Goal: Task Accomplishment & Management: Complete application form

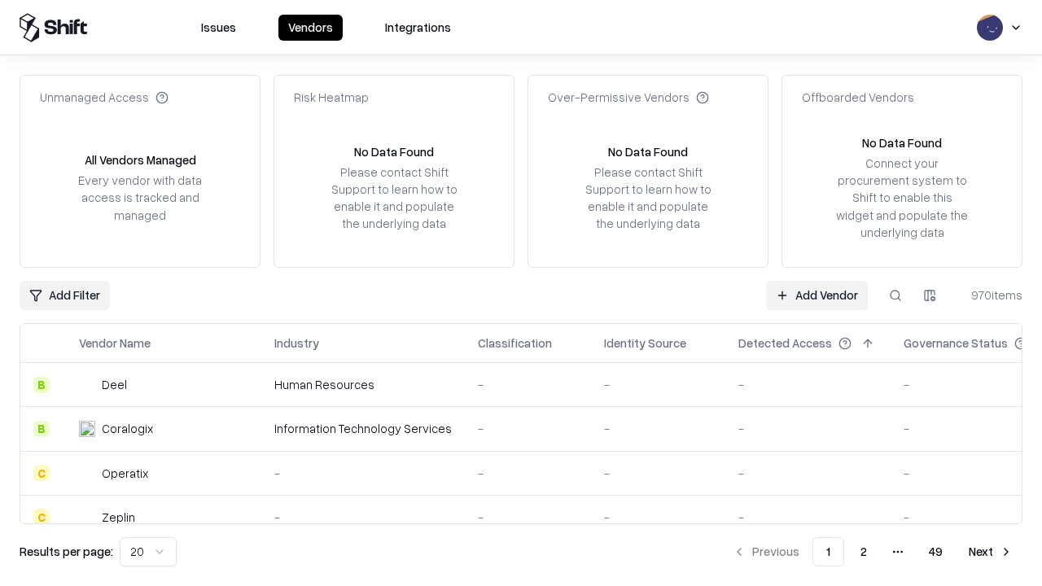
click at [817, 295] on link "Add Vendor" at bounding box center [817, 295] width 102 height 29
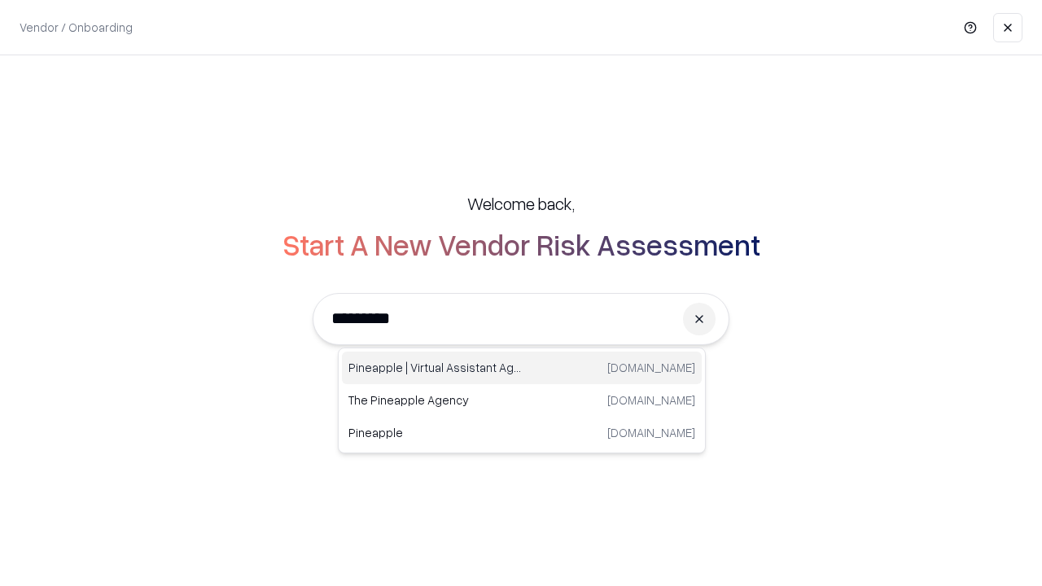
click at [522, 368] on div "Pineapple | Virtual Assistant Agency trypineapple.com" at bounding box center [522, 368] width 360 height 33
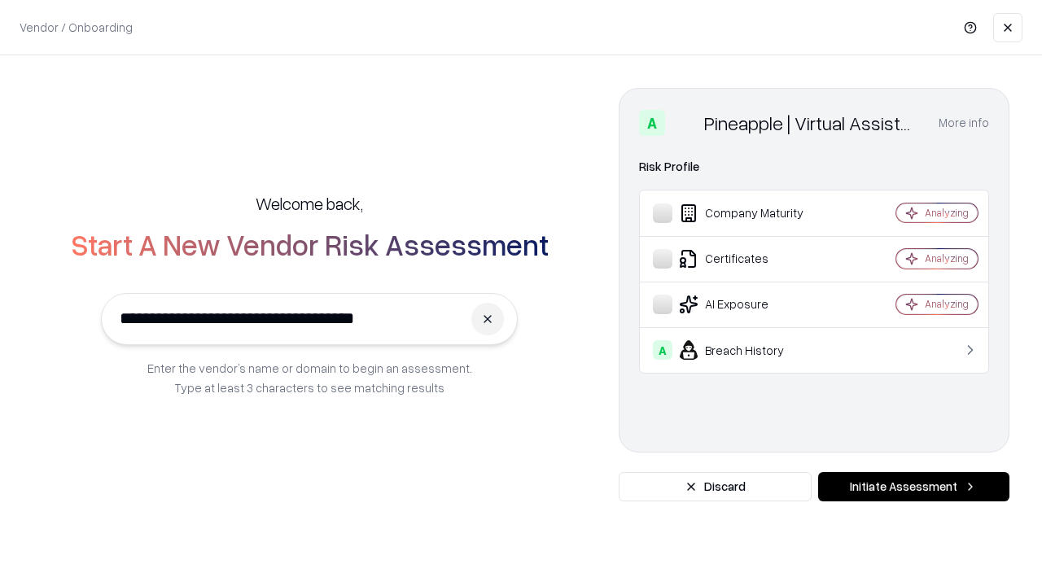
type input "**********"
click at [914, 487] on button "Initiate Assessment" at bounding box center [913, 486] width 191 height 29
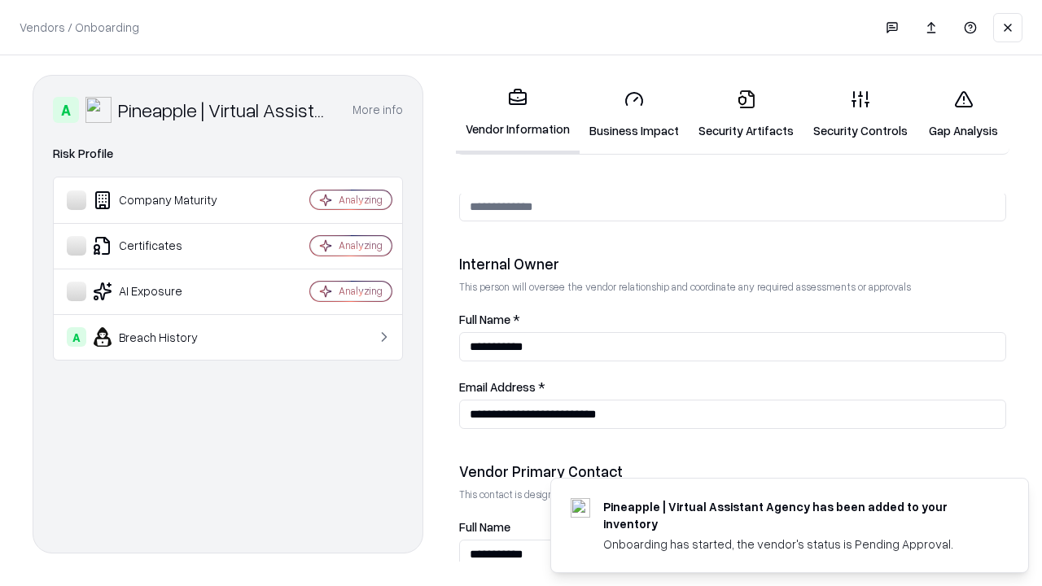
scroll to position [844, 0]
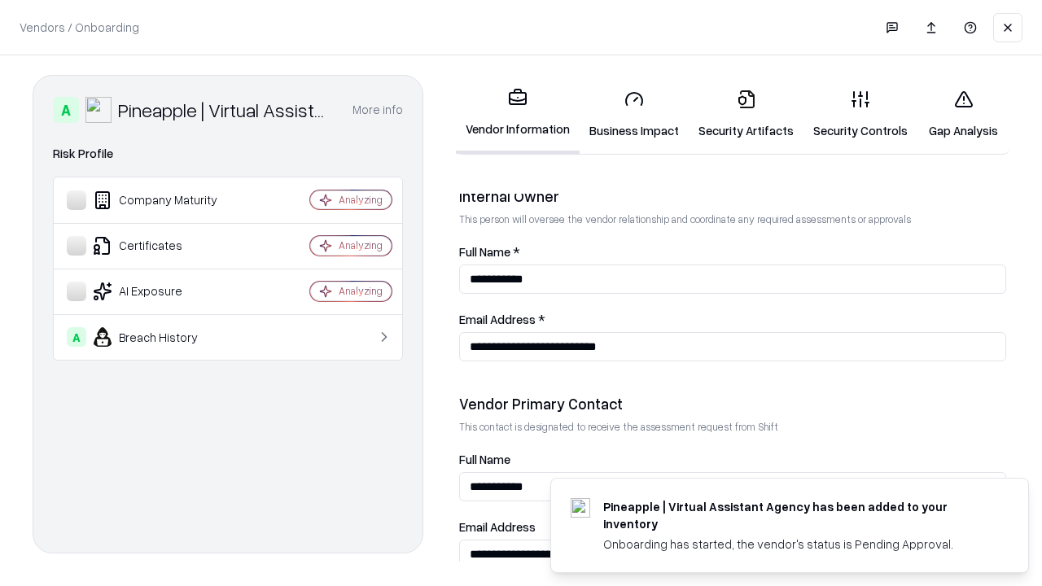
click at [634, 114] on link "Business Impact" at bounding box center [634, 115] width 109 height 76
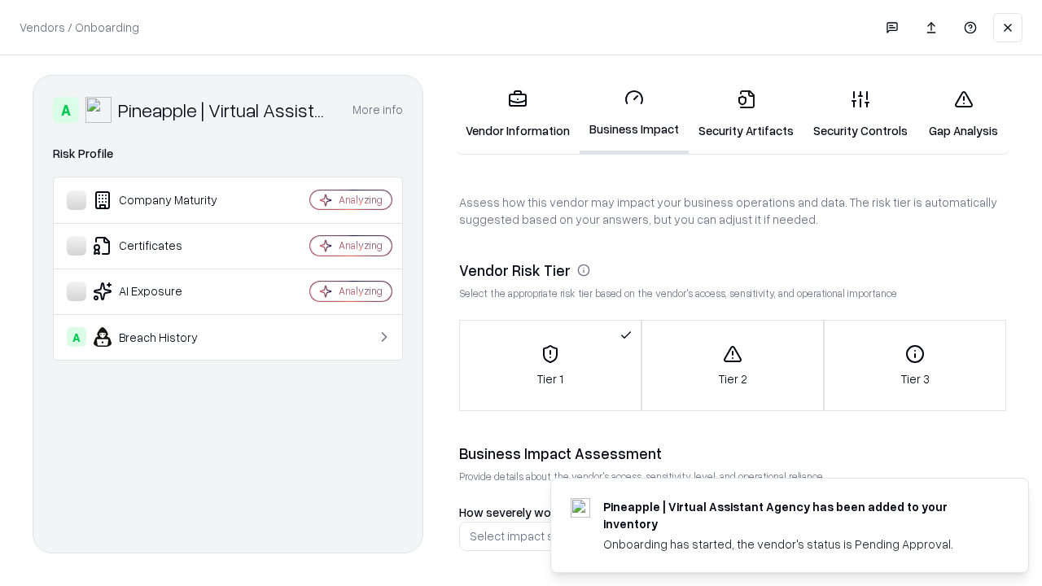
click at [746, 114] on link "Security Artifacts" at bounding box center [746, 115] width 115 height 76
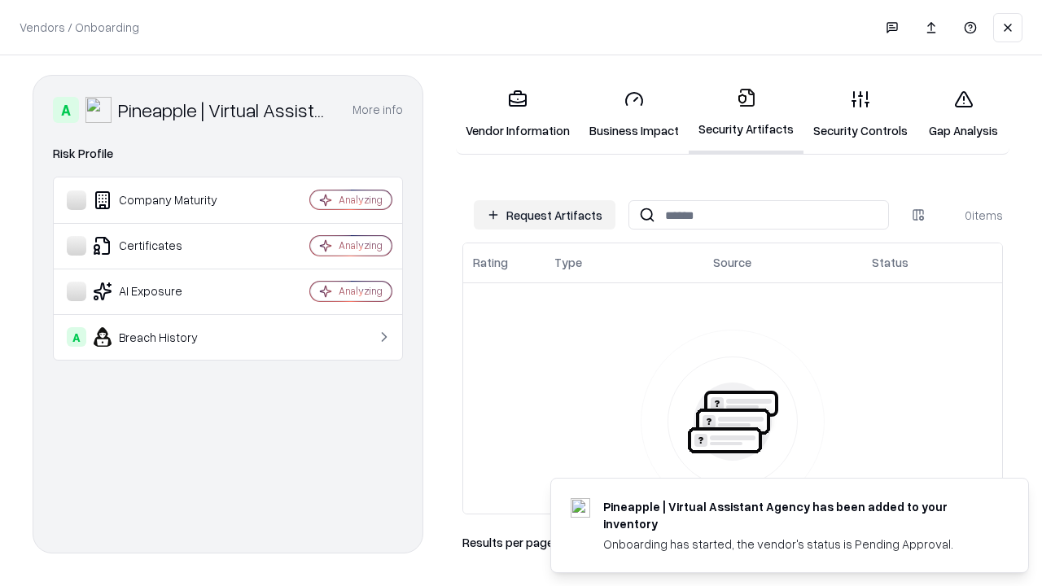
click at [545, 215] on button "Request Artifacts" at bounding box center [545, 214] width 142 height 29
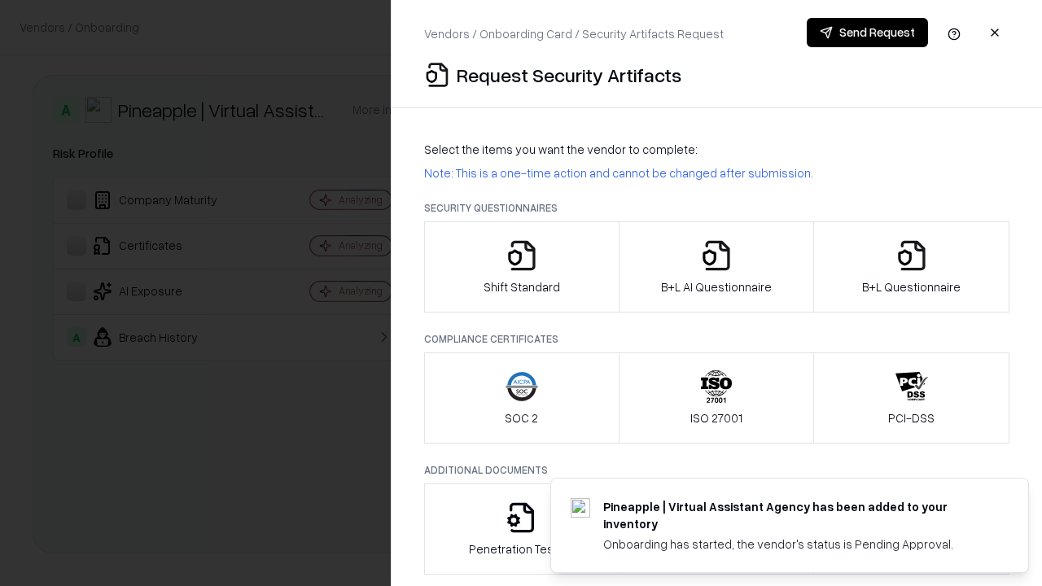
click at [521, 267] on icon "button" at bounding box center [522, 255] width 33 height 33
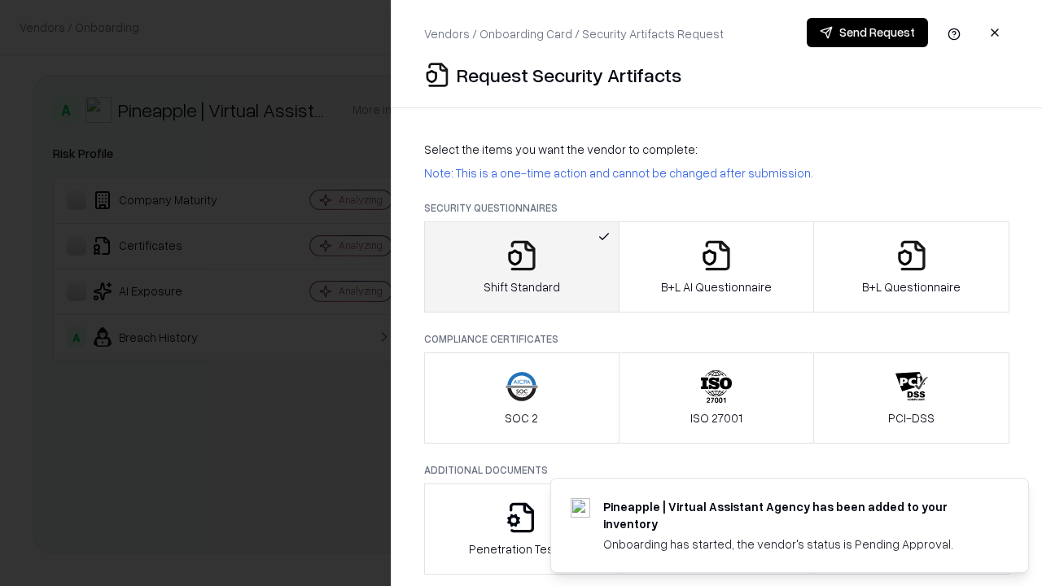
click at [867, 33] on button "Send Request" at bounding box center [867, 32] width 121 height 29
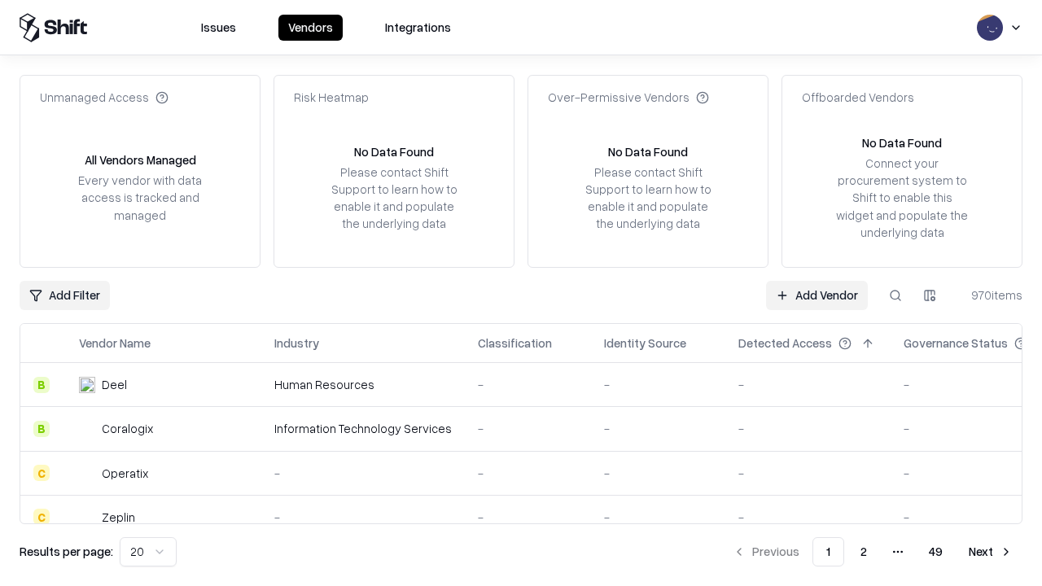
click at [896, 295] on button at bounding box center [895, 295] width 29 height 29
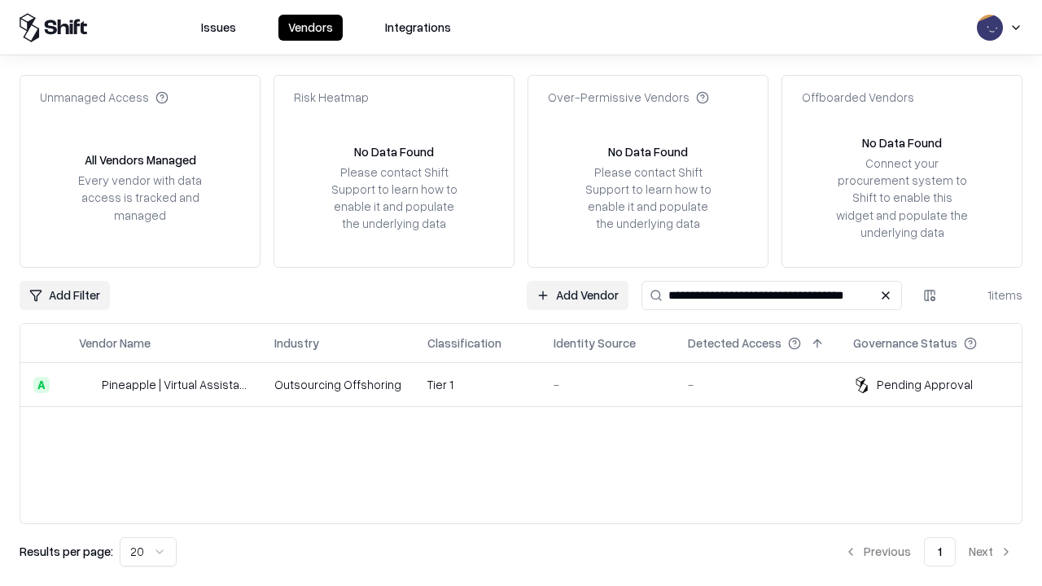
type input "**********"
click at [531, 384] on td "Tier 1" at bounding box center [478, 385] width 126 height 44
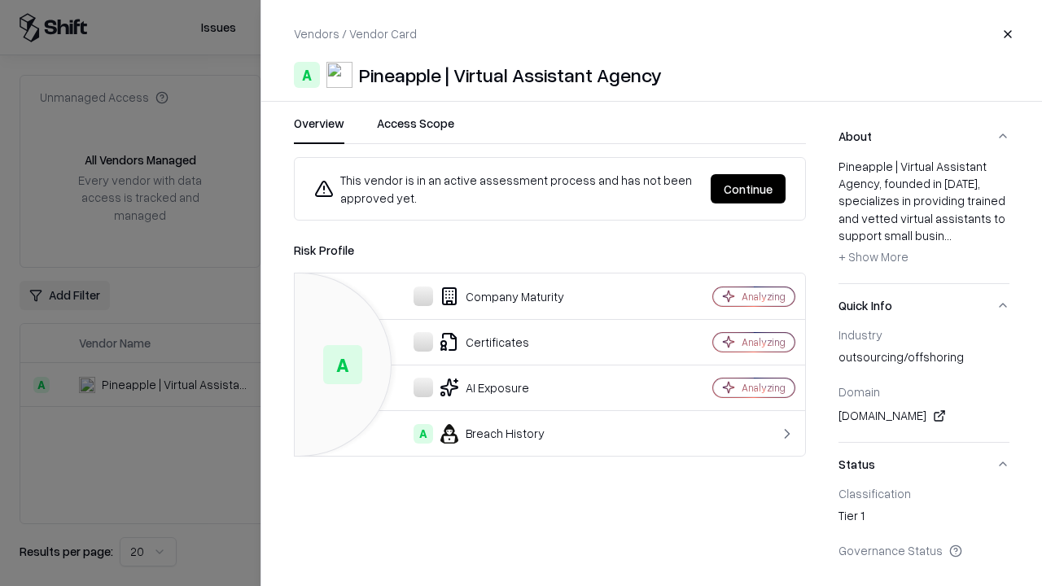
click at [748, 189] on button "Continue" at bounding box center [748, 188] width 75 height 29
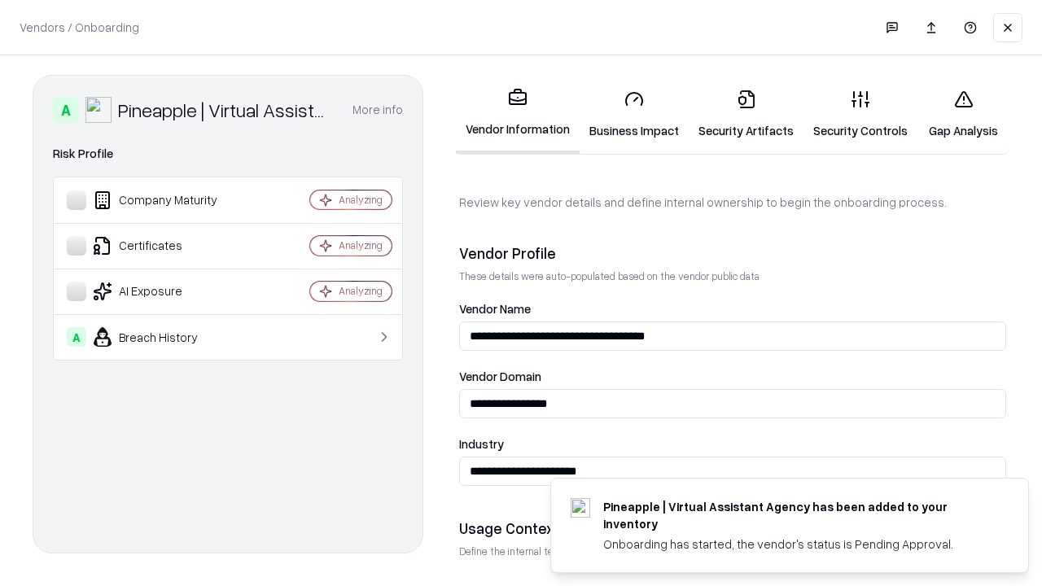
click at [746, 114] on link "Security Artifacts" at bounding box center [746, 115] width 115 height 76
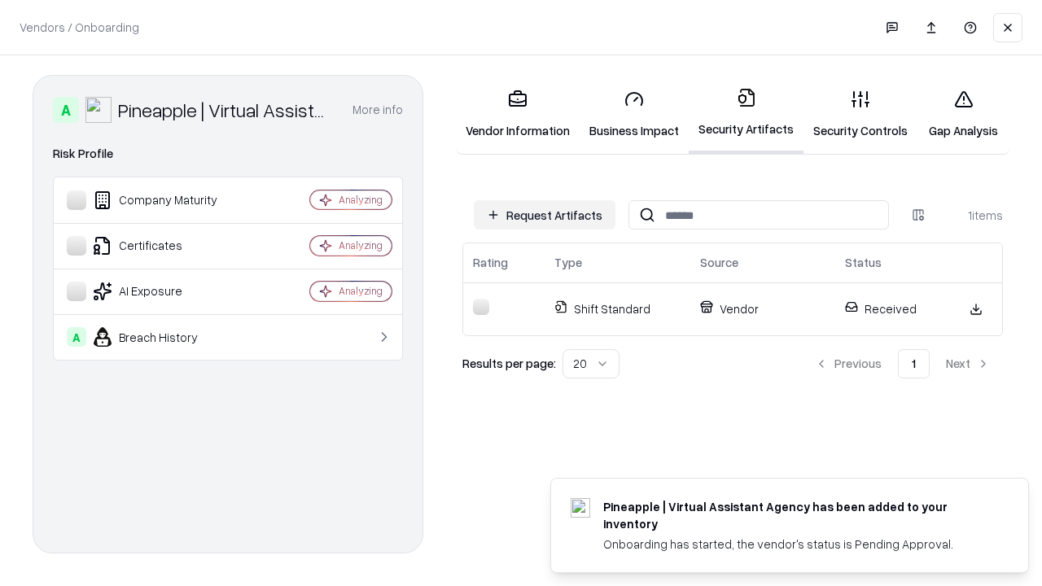
click at [963, 114] on link "Gap Analysis" at bounding box center [964, 115] width 92 height 76
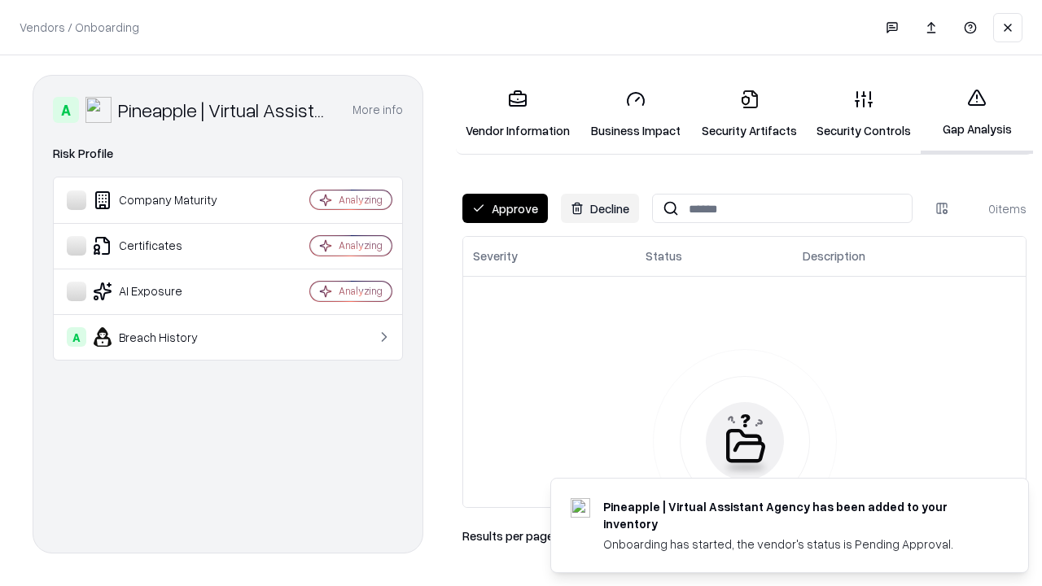
click at [505, 208] on button "Approve" at bounding box center [506, 208] width 86 height 29
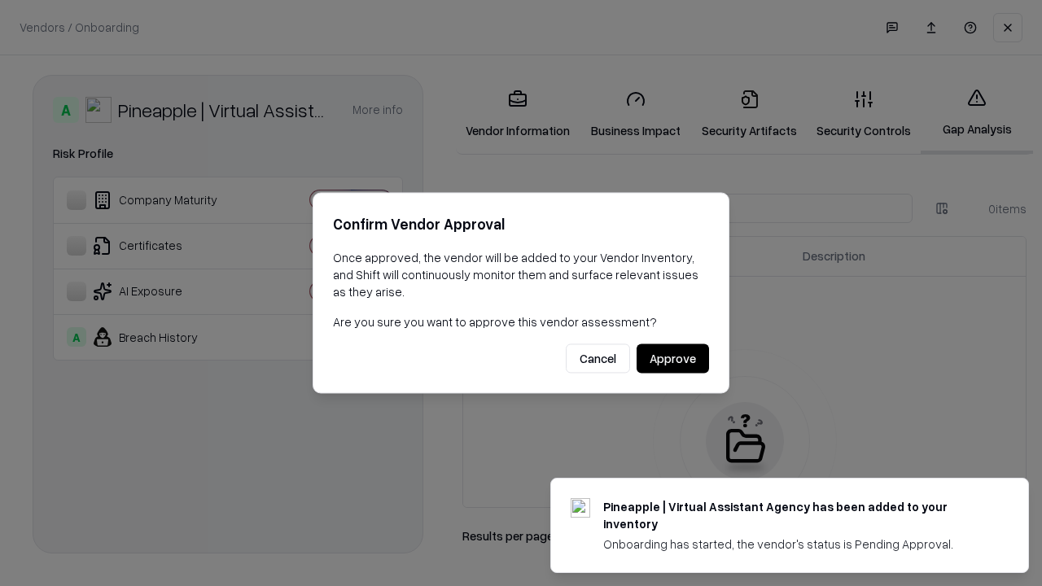
click at [673, 358] on button "Approve" at bounding box center [673, 358] width 72 height 29
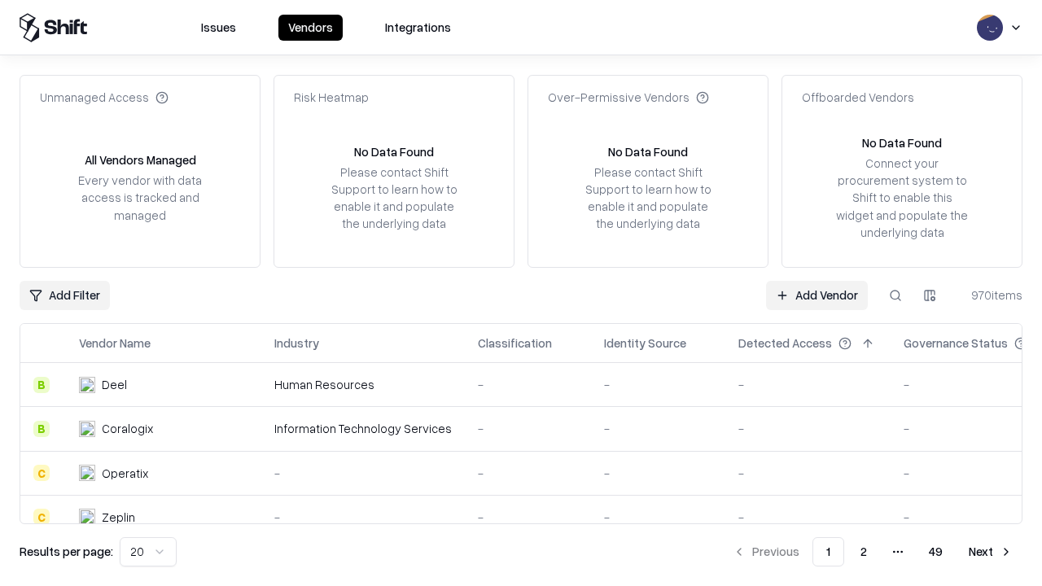
type input "**********"
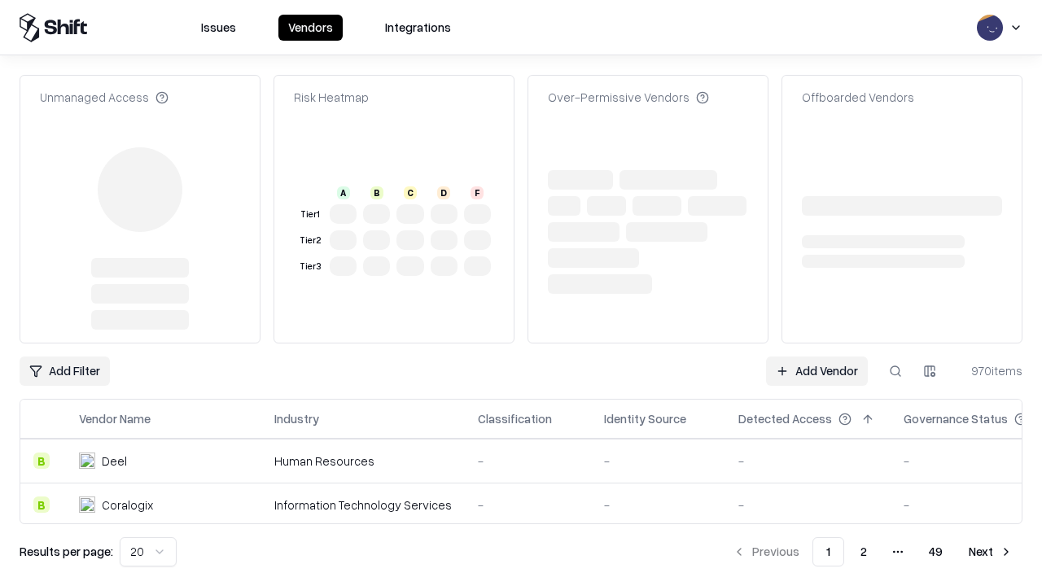
click at [817, 357] on link "Add Vendor" at bounding box center [817, 371] width 102 height 29
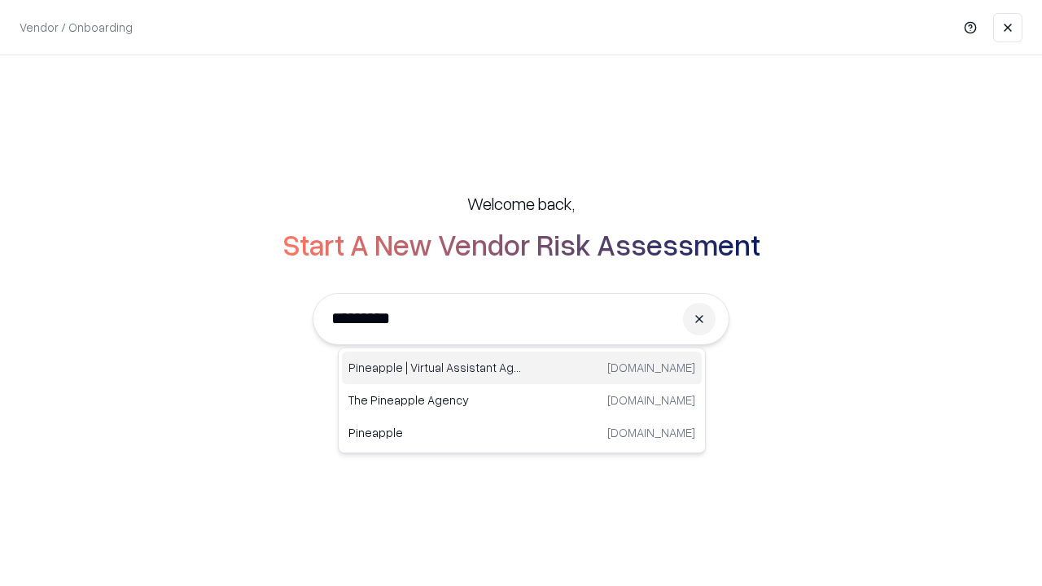
click at [522, 368] on div "Pineapple | Virtual Assistant Agency trypineapple.com" at bounding box center [522, 368] width 360 height 33
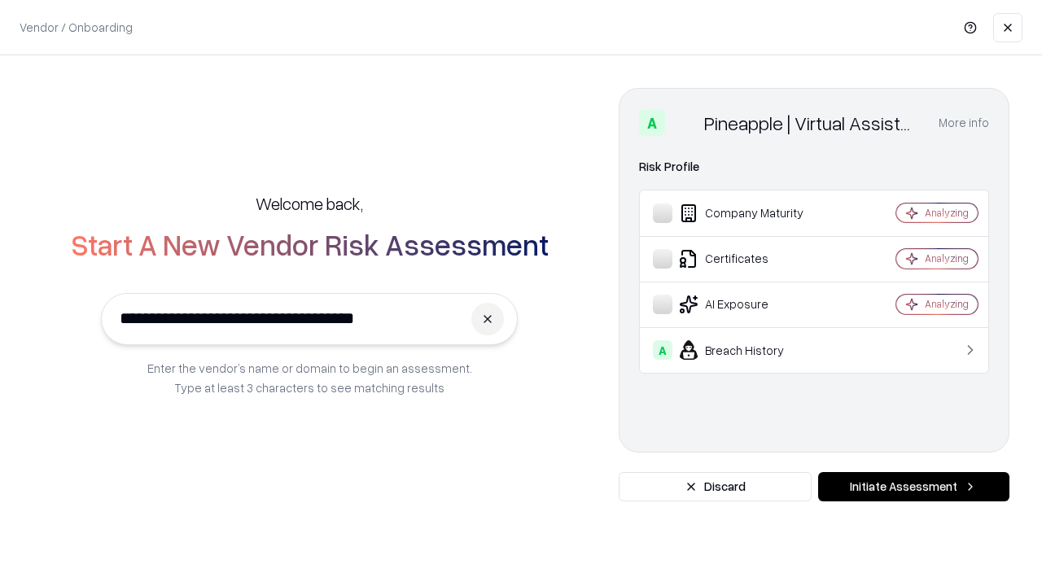
type input "**********"
click at [914, 487] on button "Initiate Assessment" at bounding box center [913, 486] width 191 height 29
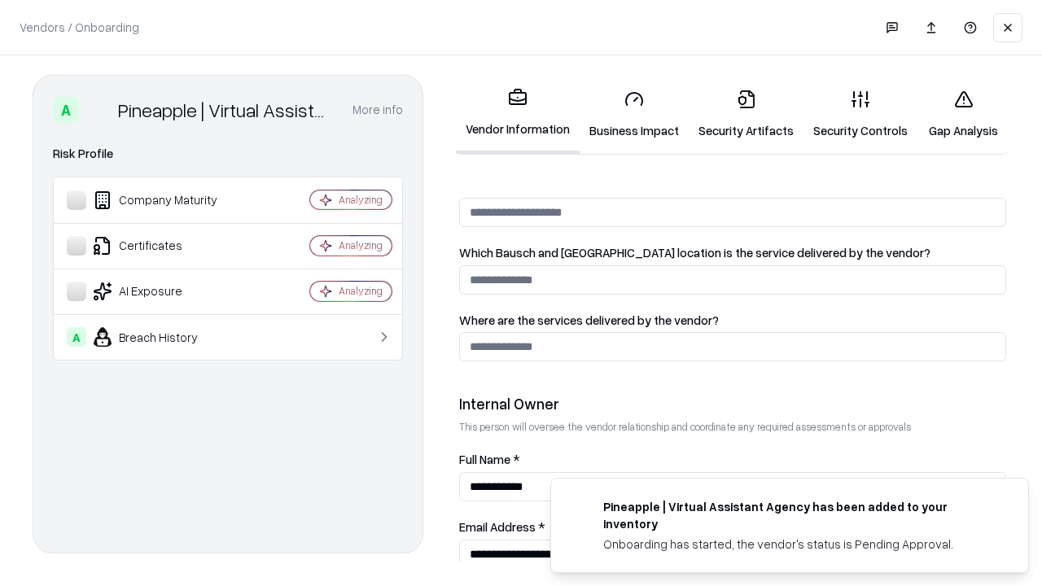
scroll to position [844, 0]
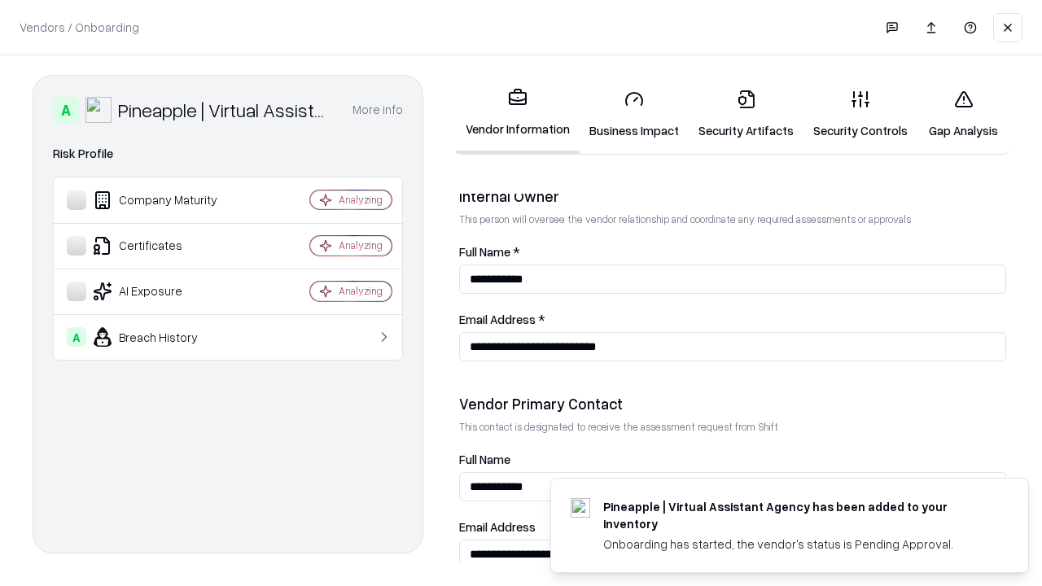
click at [963, 114] on link "Gap Analysis" at bounding box center [964, 115] width 92 height 76
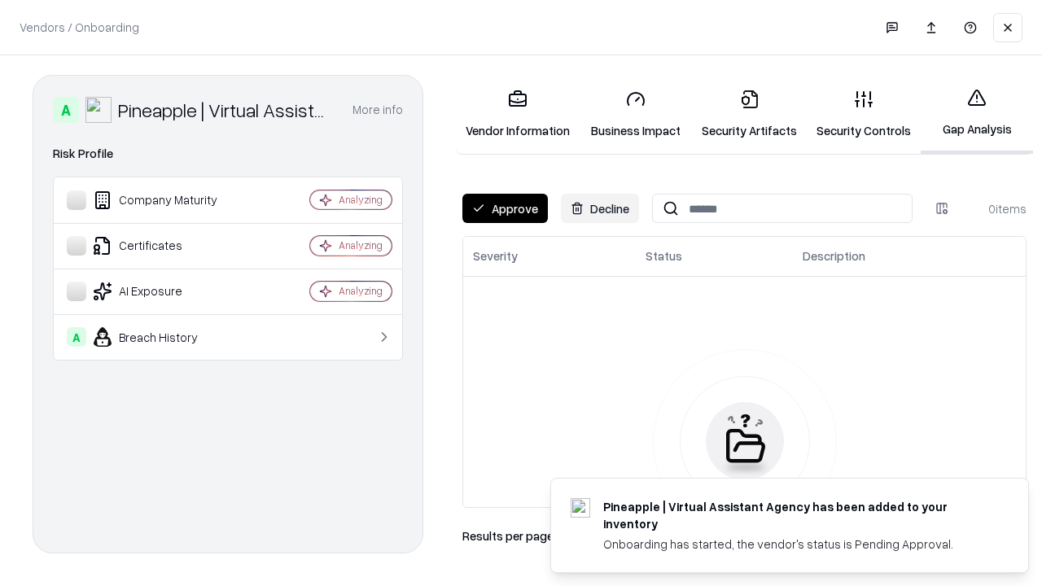
click at [505, 208] on button "Approve" at bounding box center [506, 208] width 86 height 29
